Goal: Task Accomplishment & Management: Manage account settings

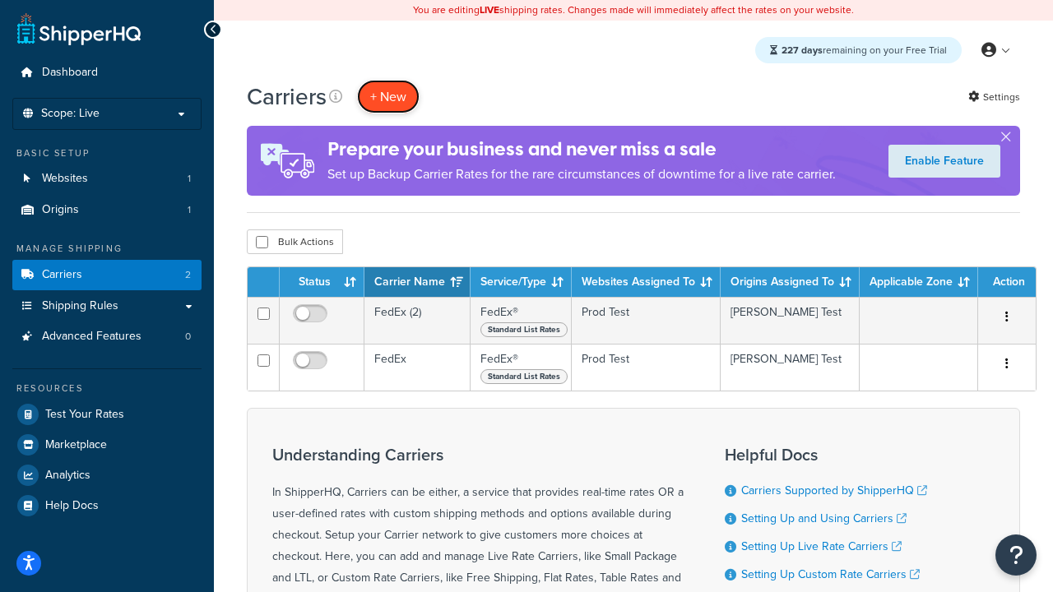
click at [388, 96] on button "+ New" at bounding box center [388, 97] width 62 height 34
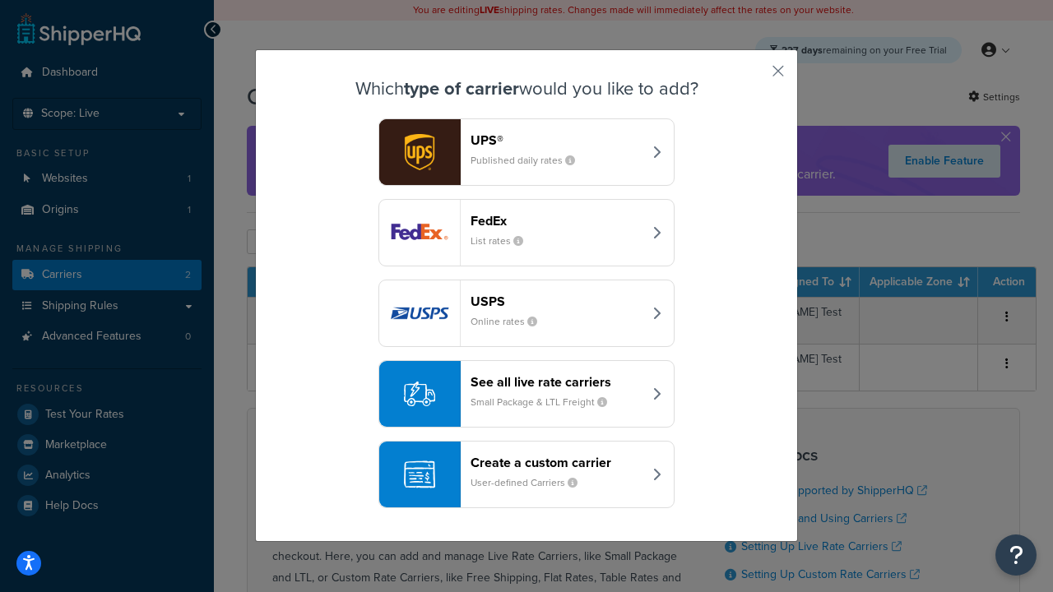
click at [526, 233] on div "FedEx List rates" at bounding box center [556, 232] width 172 height 39
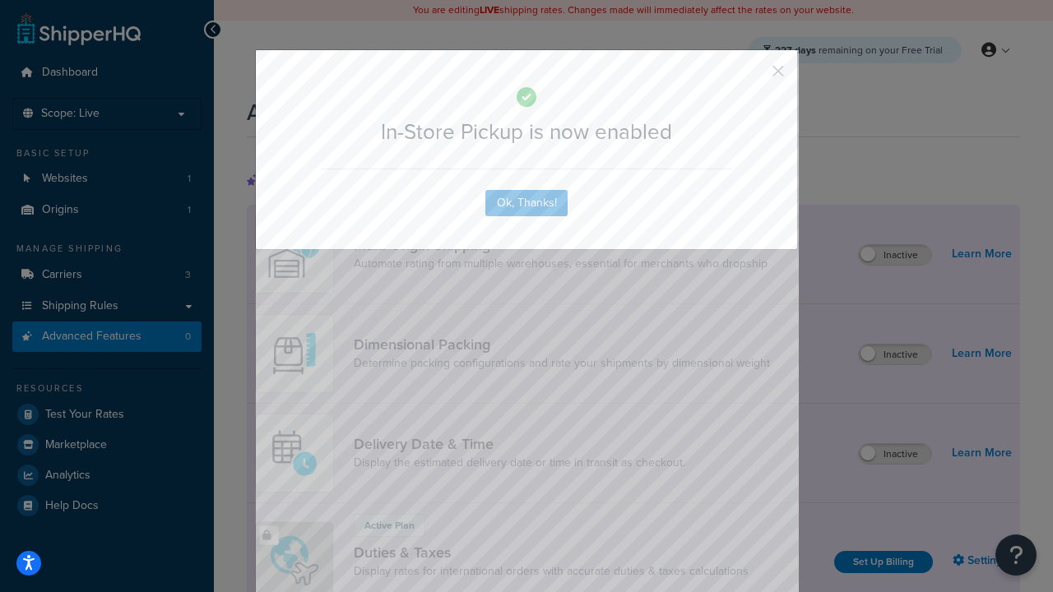
scroll to position [533, 0]
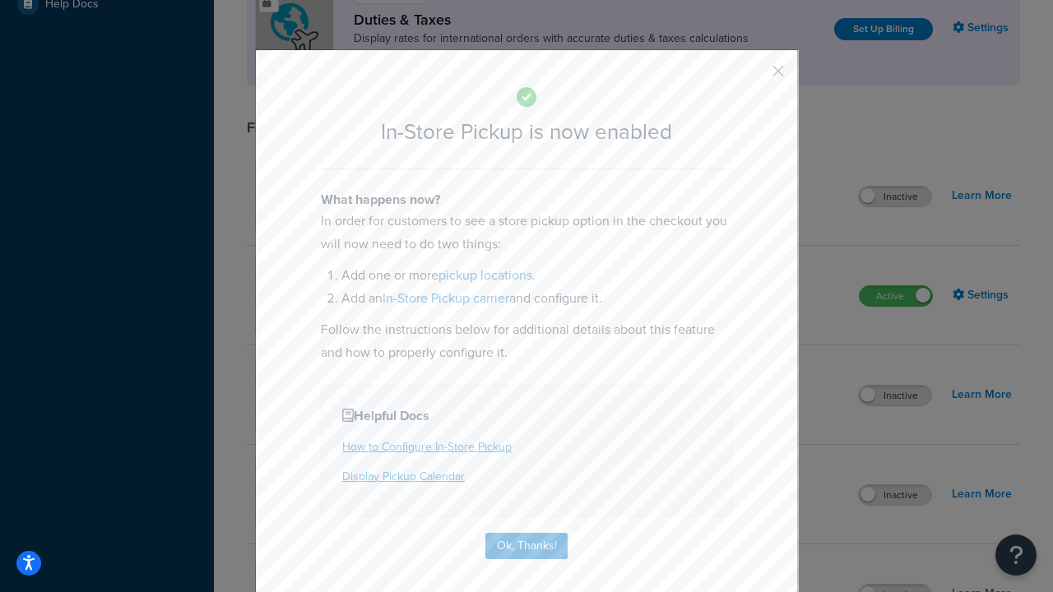
click at [753, 76] on button "button" at bounding box center [754, 77] width 4 height 4
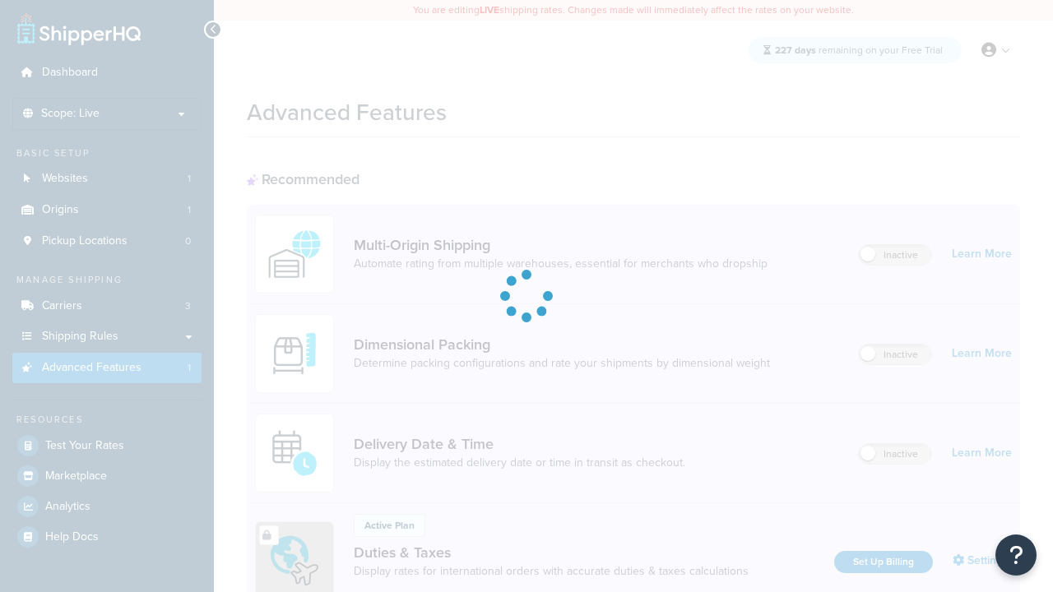
scroll to position [533, 0]
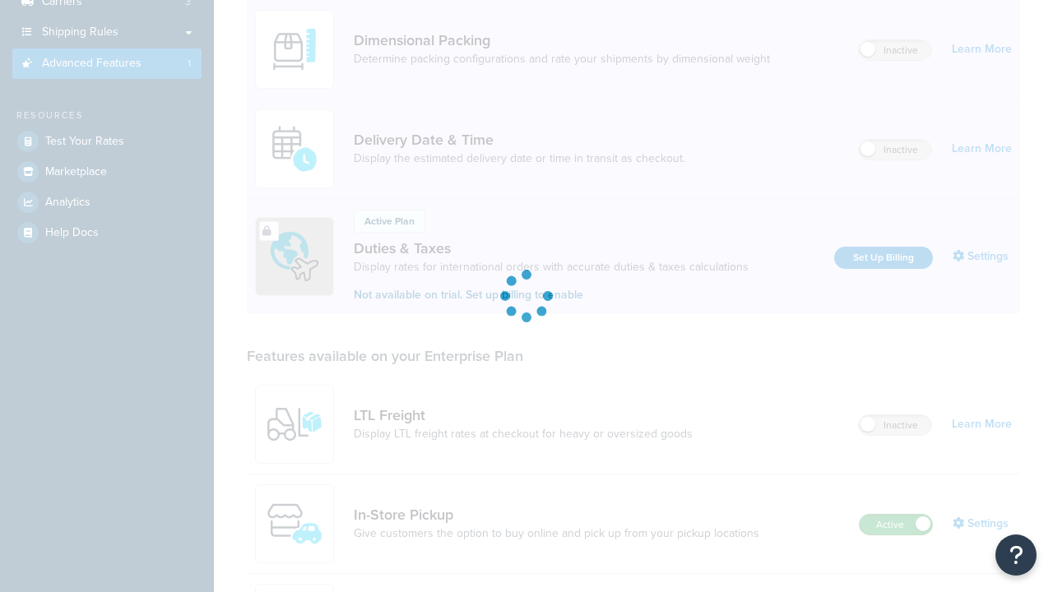
click at [896, 515] on label "Active" at bounding box center [895, 525] width 72 height 20
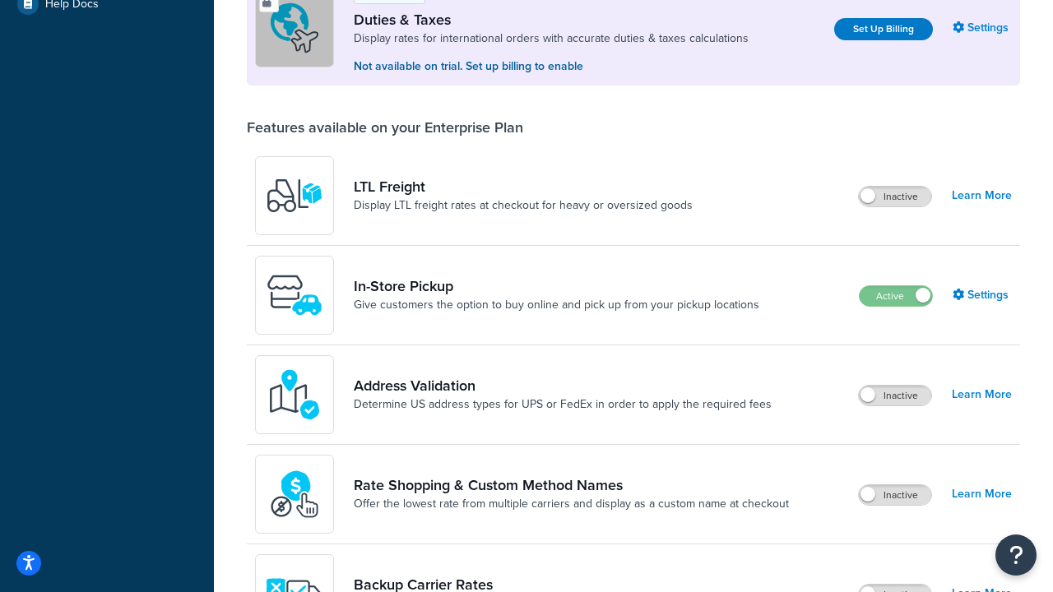
scroll to position [502, 0]
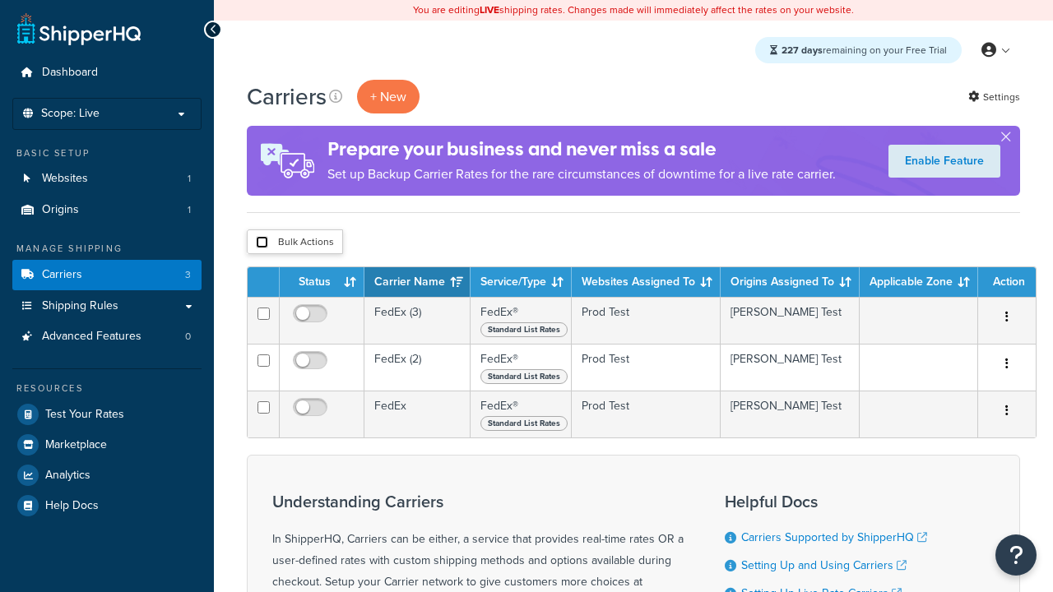
click at [261, 243] on input "checkbox" at bounding box center [262, 242] width 12 height 12
checkbox input "true"
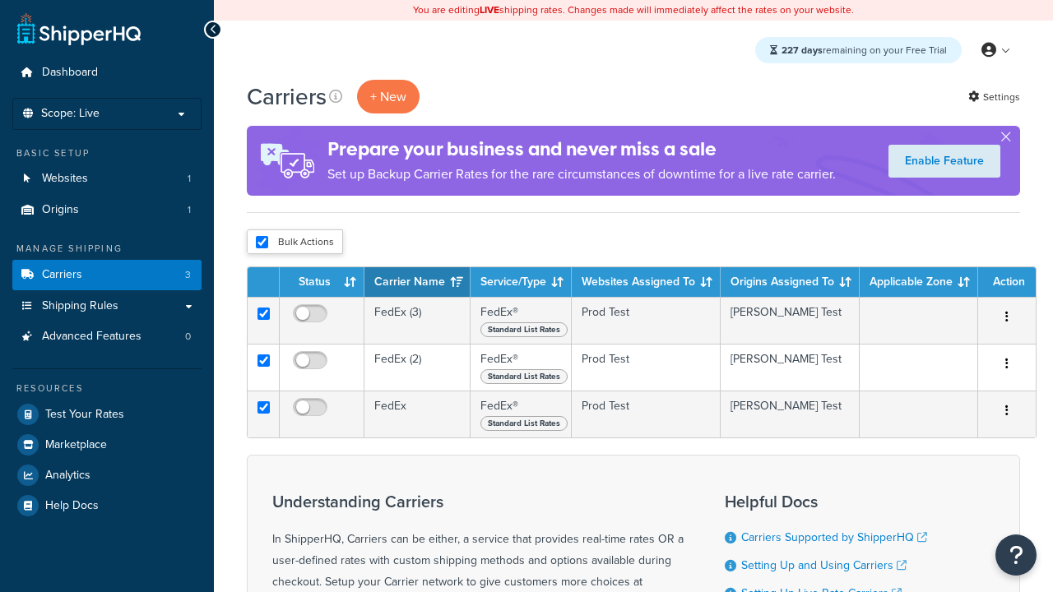
click at [0, 0] on button "Delete" at bounding box center [0, 0] width 0 height 0
